Goal: Feedback & Contribution: Contribute content

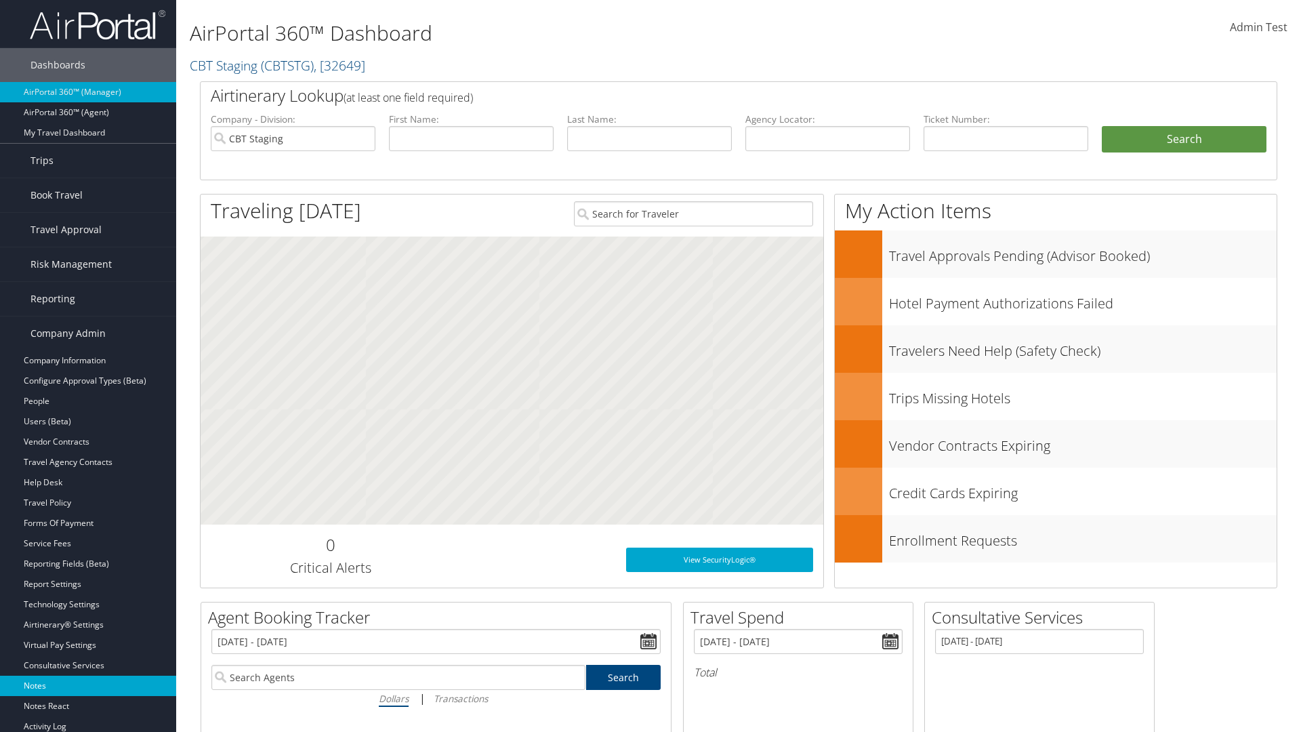
click at [88, 686] on link "Notes" at bounding box center [88, 685] width 176 height 20
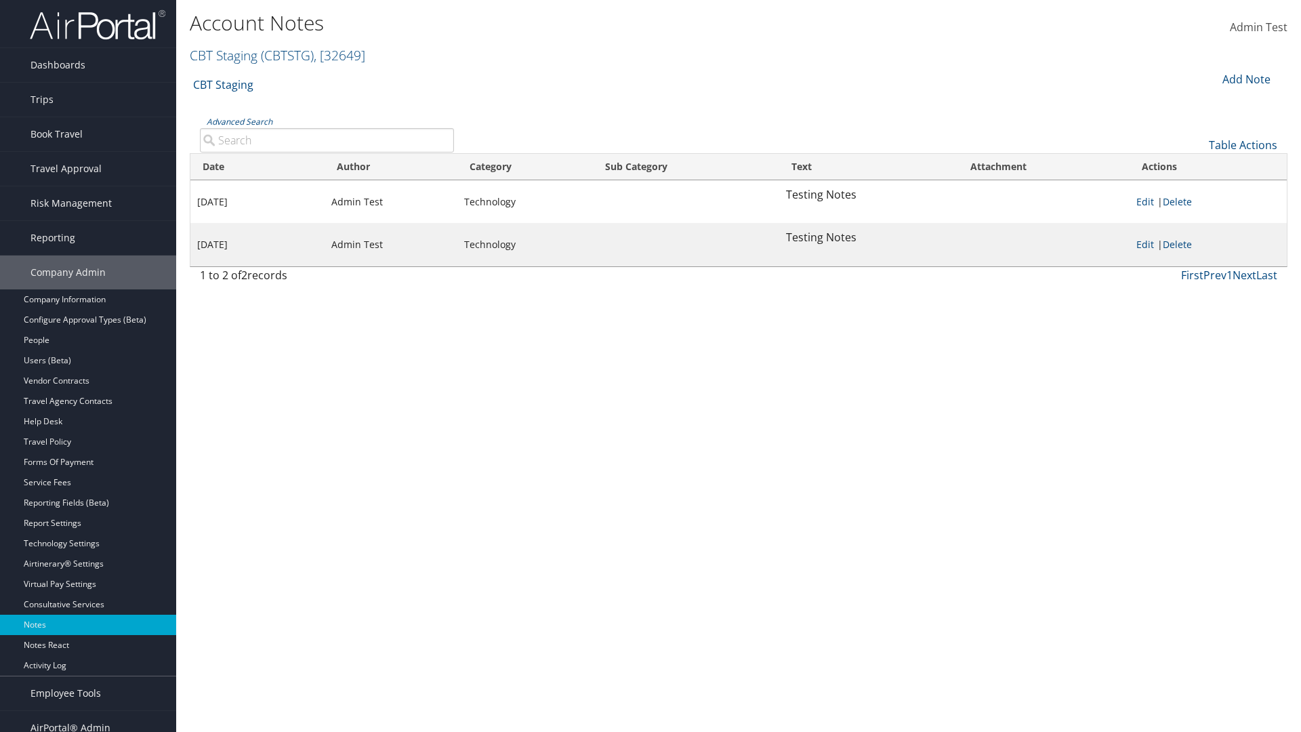
click at [1245, 79] on div "Add Note" at bounding box center [1245, 79] width 64 height 16
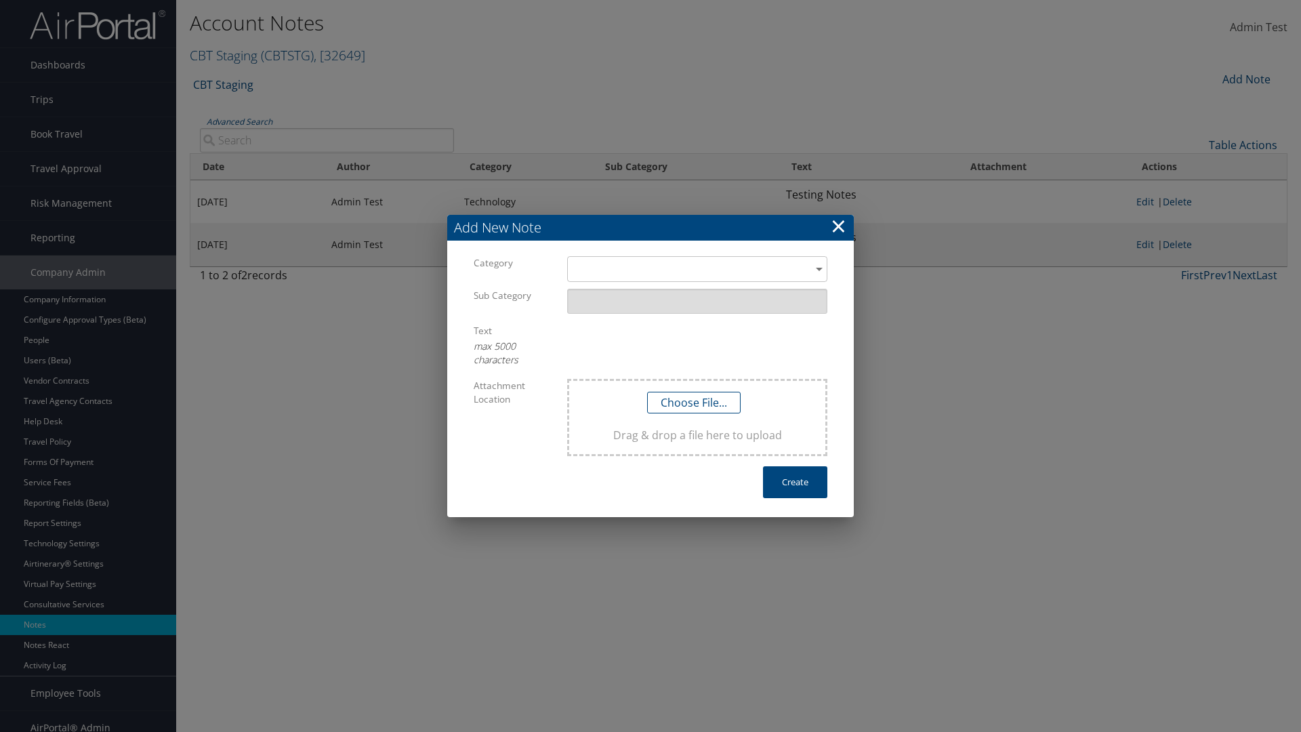
click at [650, 228] on h3 "Add New Note" at bounding box center [650, 228] width 407 height 26
click at [697, 269] on div "​" at bounding box center [697, 268] width 260 height 25
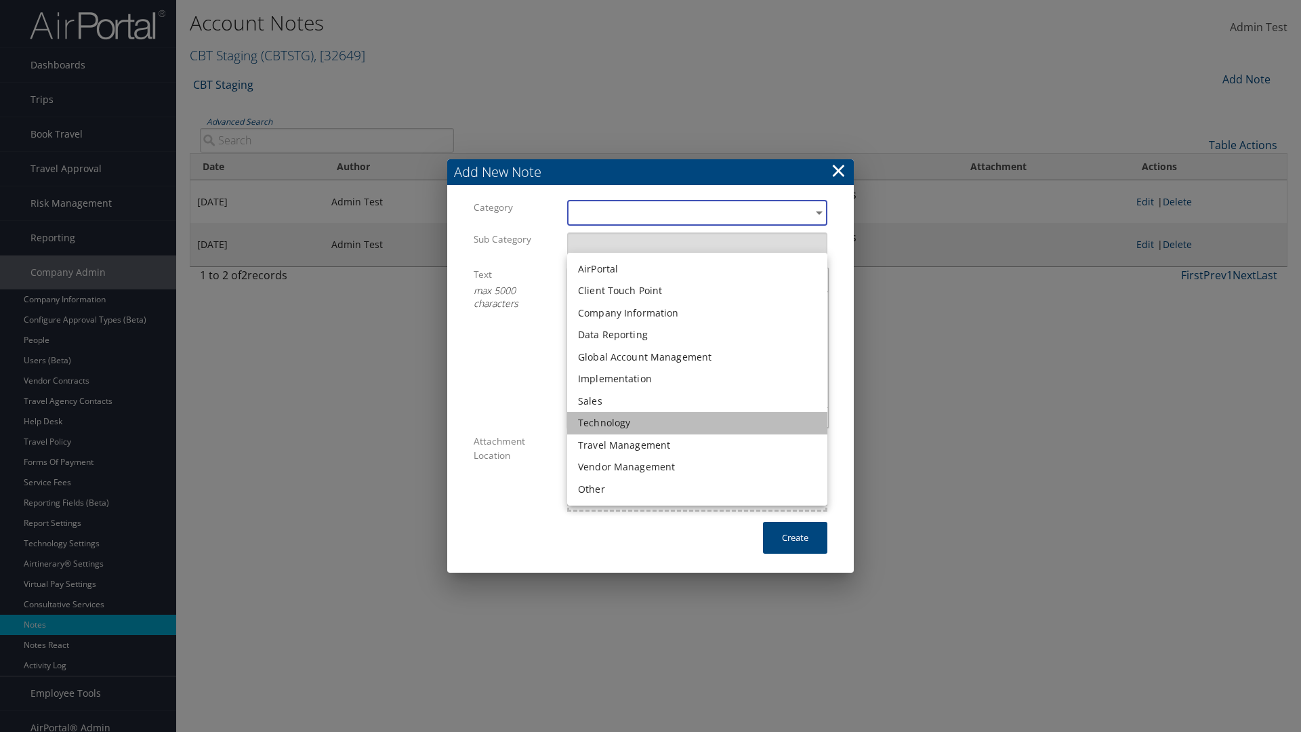
click at [697, 423] on li "Technology" at bounding box center [697, 423] width 260 height 22
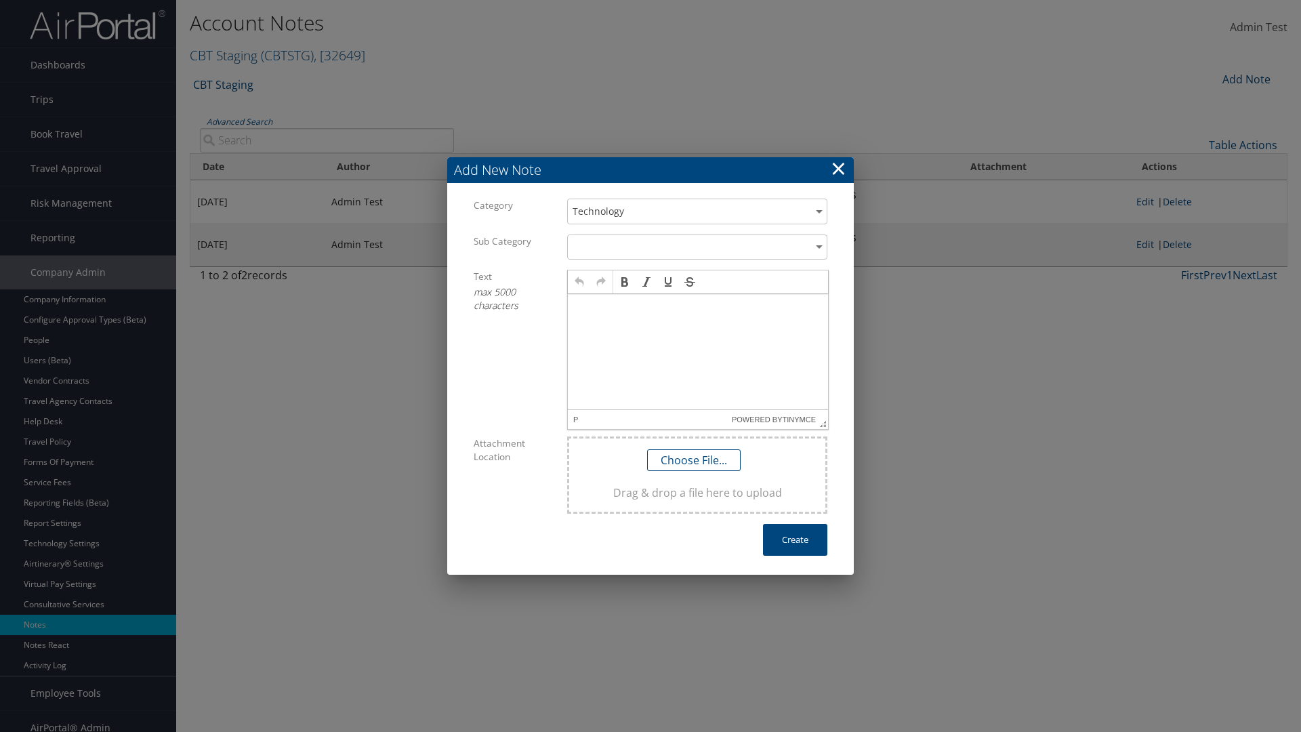
click at [698, 306] on p at bounding box center [697, 306] width 249 height 11
click at [795, 539] on button "Create" at bounding box center [795, 540] width 64 height 32
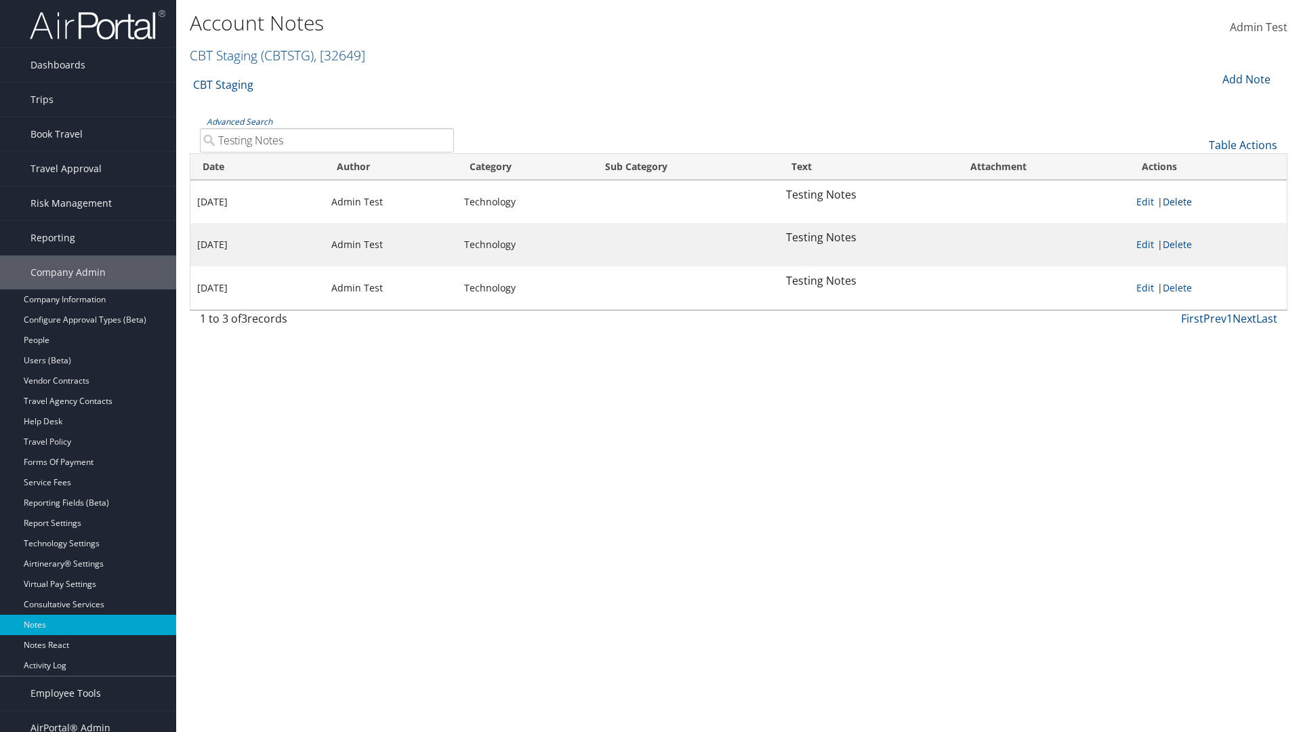
type input "Testing Notes"
click at [1180, 201] on link "Delete" at bounding box center [1177, 201] width 29 height 13
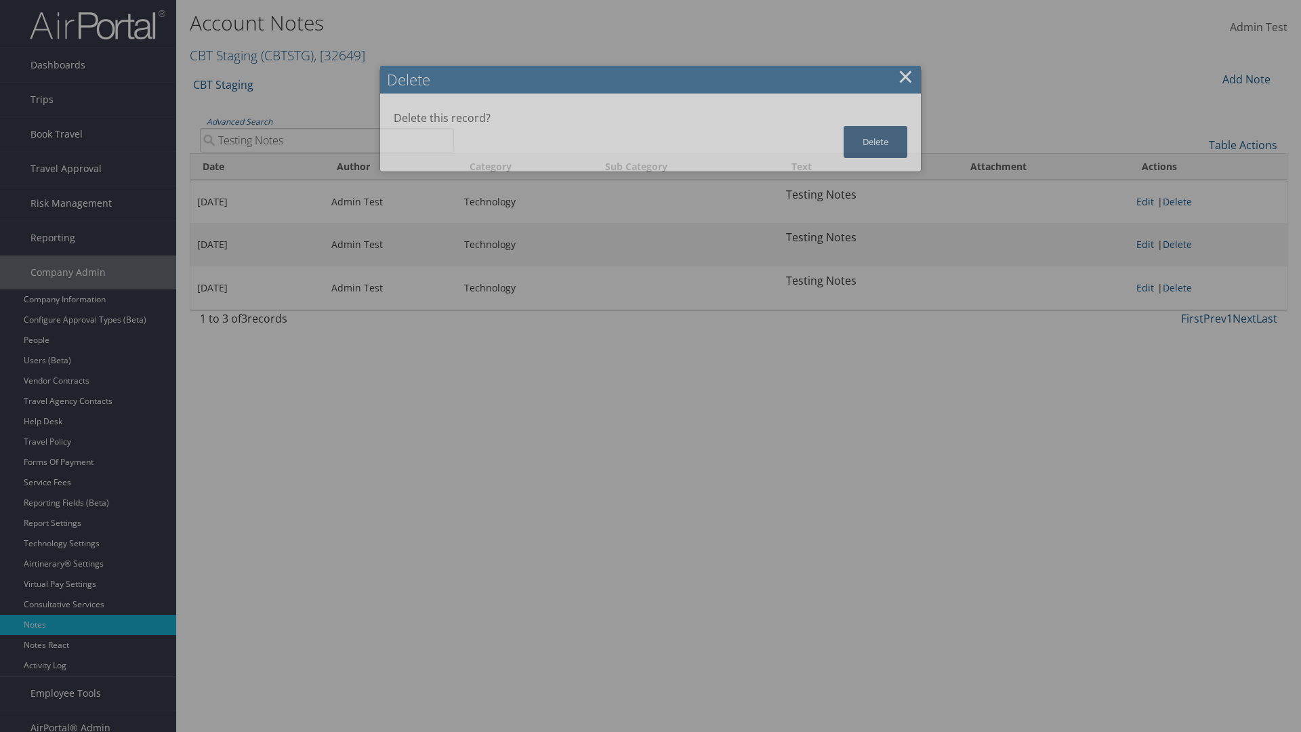
click at [875, 142] on button "Delete" at bounding box center [875, 142] width 64 height 32
